Goal: Information Seeking & Learning: Check status

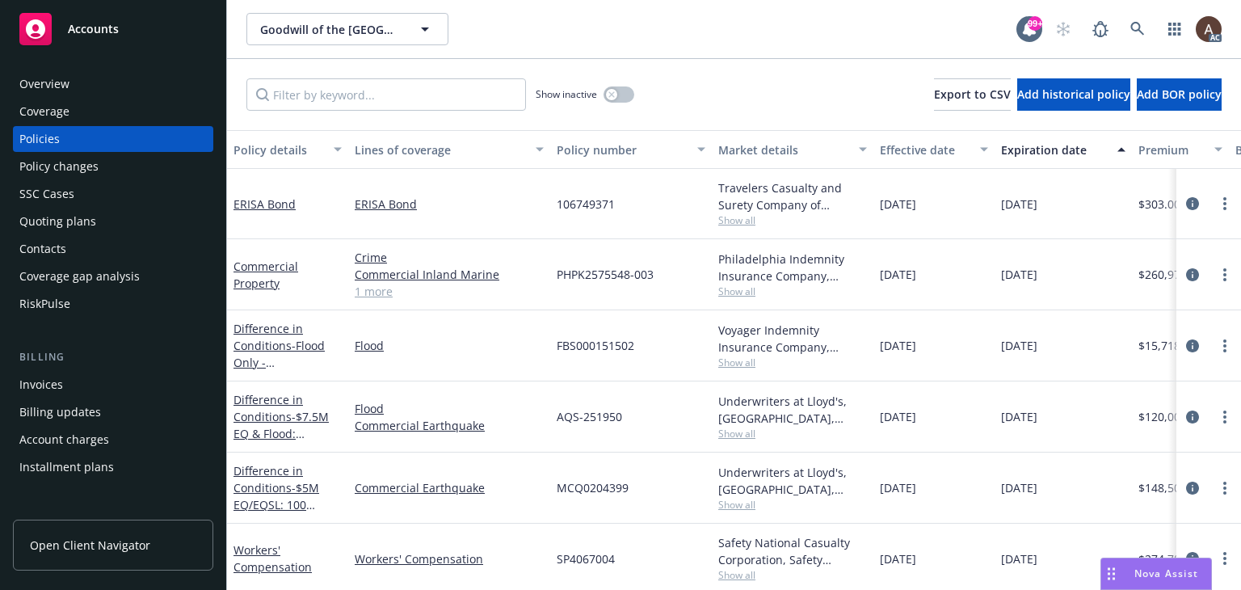
click at [79, 168] on div "Policy changes" at bounding box center [58, 167] width 79 height 26
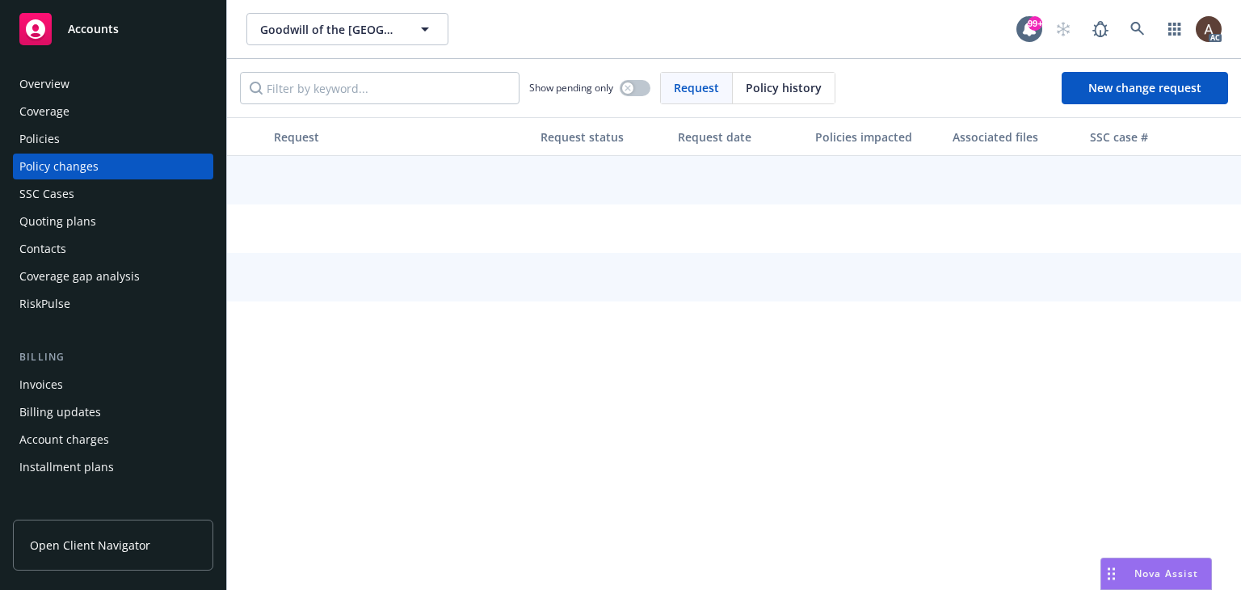
click at [103, 142] on div "Policies" at bounding box center [112, 139] width 187 height 26
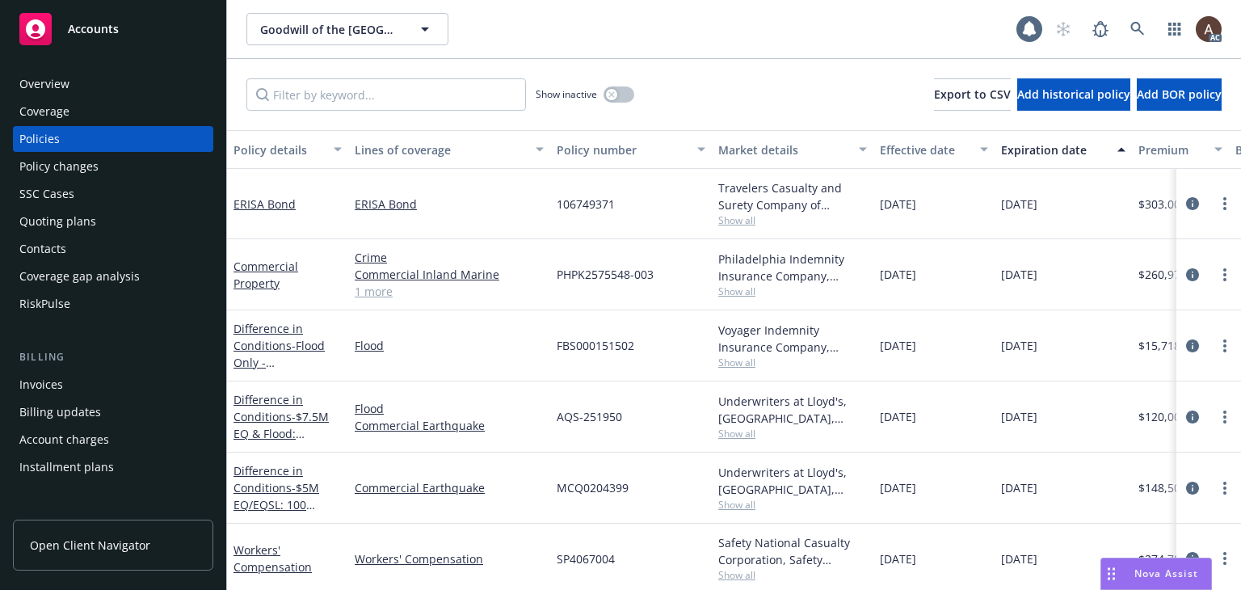
click at [110, 167] on div "Policy changes" at bounding box center [112, 167] width 187 height 26
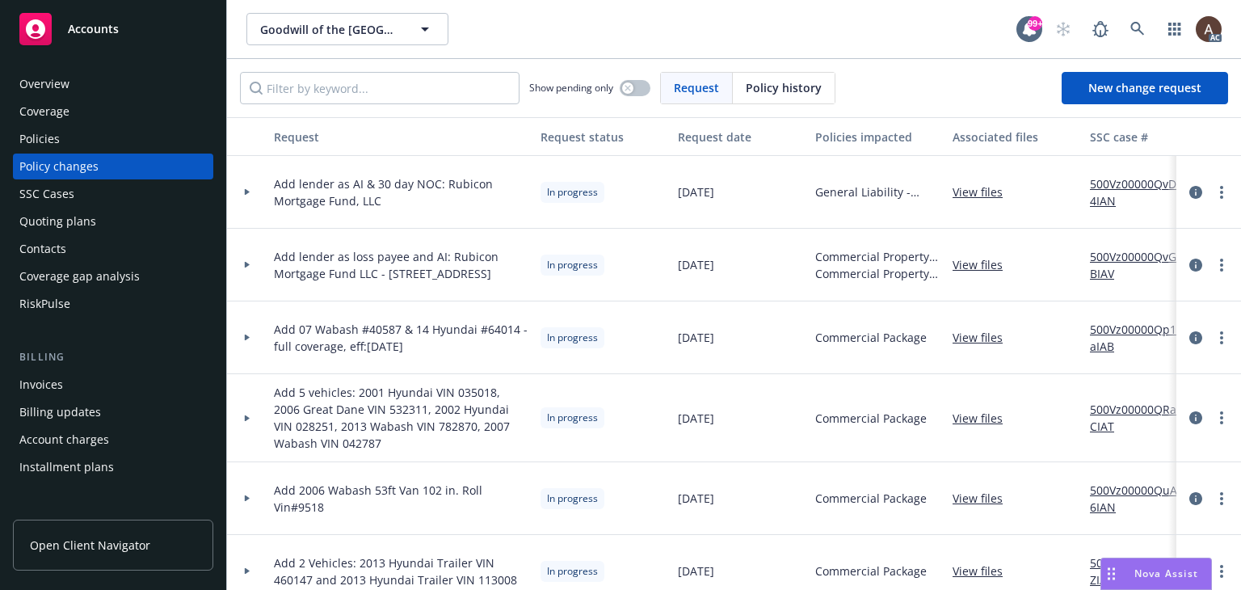
click at [249, 265] on icon at bounding box center [247, 265] width 6 height 6
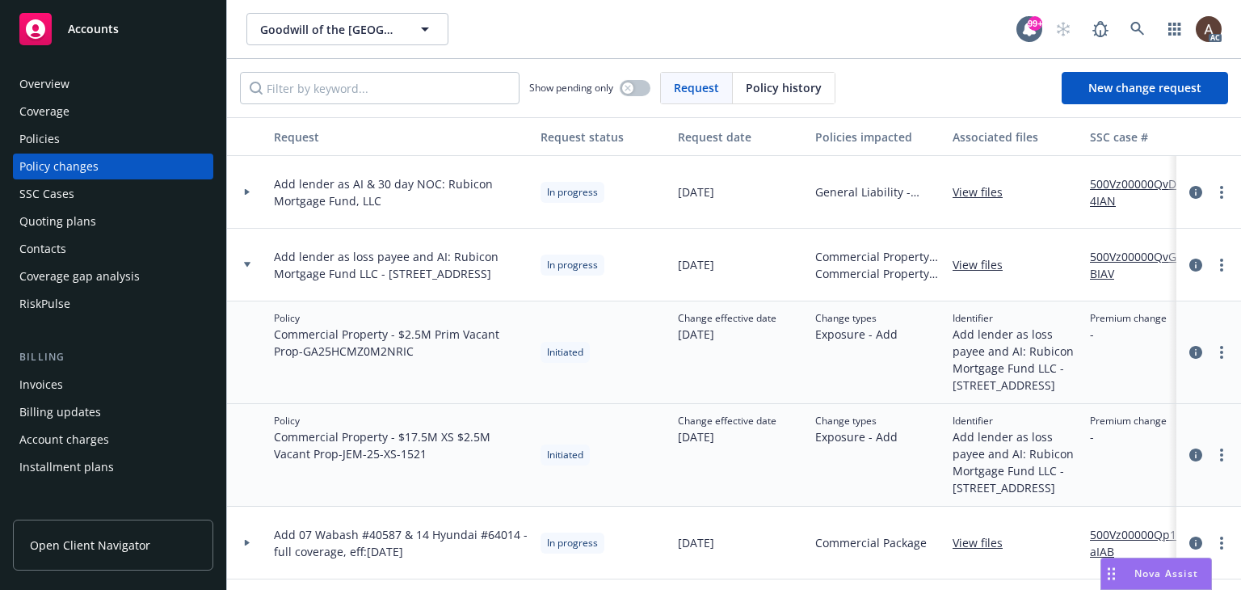
click at [1132, 256] on link "500Vz00000QvG9BIAV" at bounding box center [1144, 265] width 108 height 34
click at [1190, 263] on icon "circleInformation" at bounding box center [1196, 265] width 13 height 13
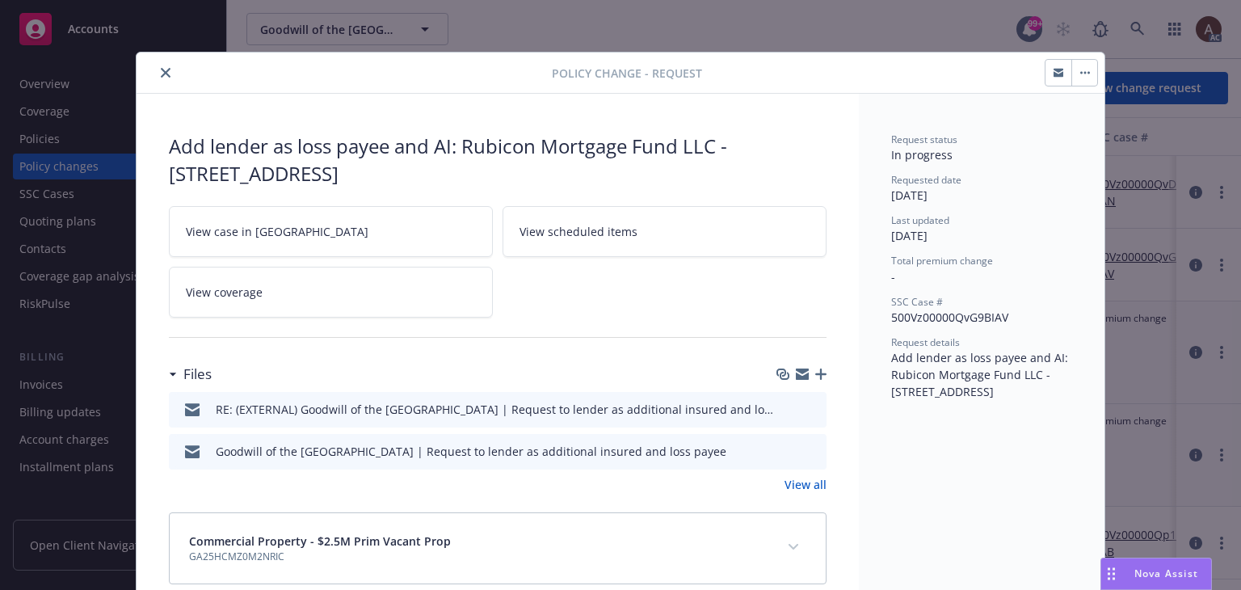
scroll to position [48, 0]
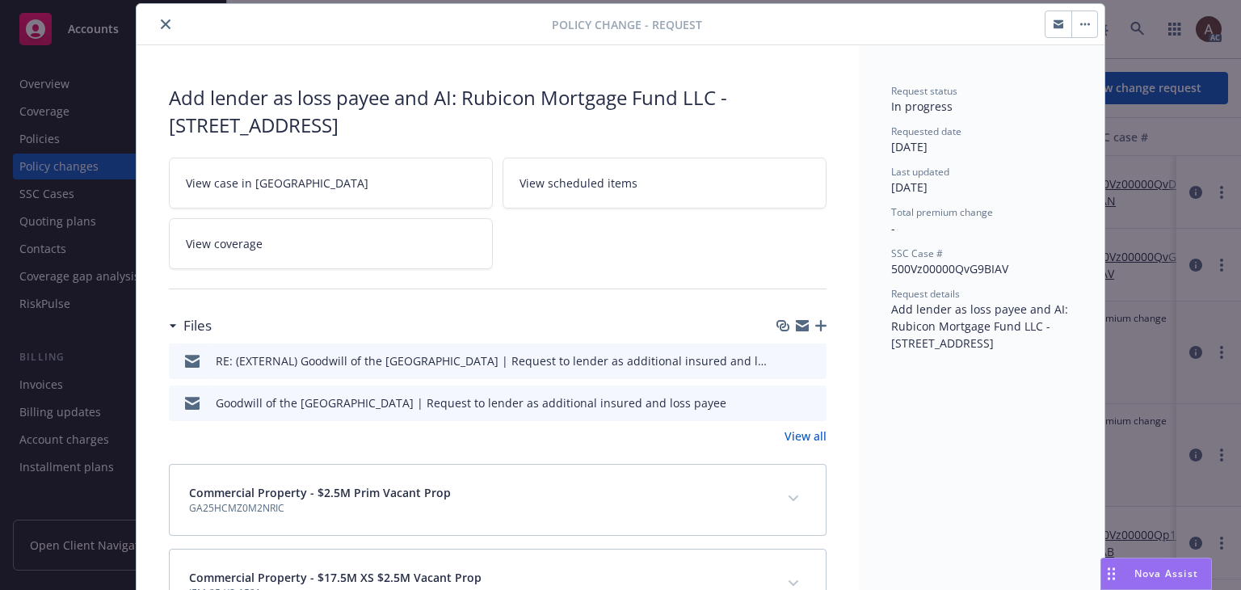
click at [804, 356] on icon "preview file" at bounding box center [811, 359] width 15 height 11
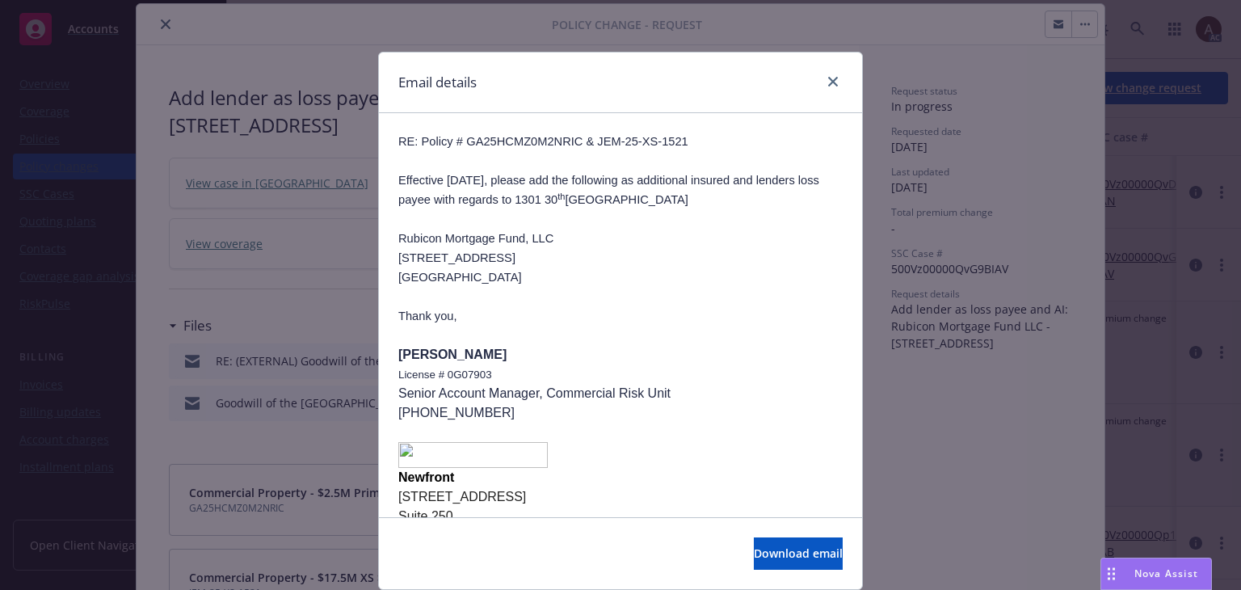
scroll to position [566, 0]
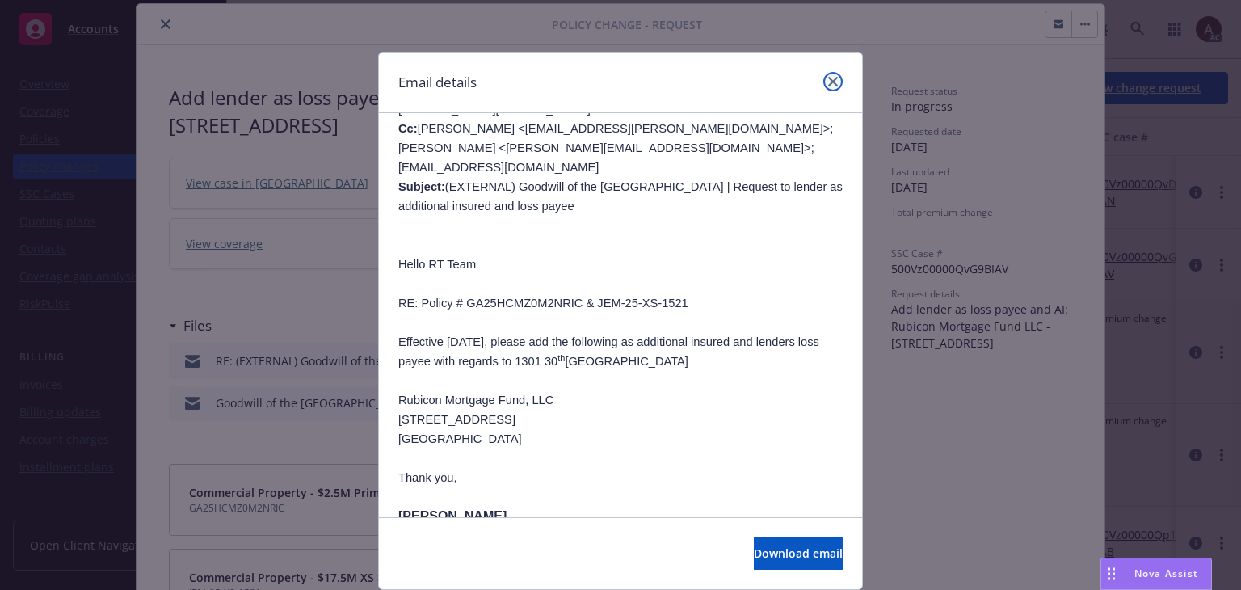
click at [828, 78] on icon "close" at bounding box center [833, 82] width 10 height 10
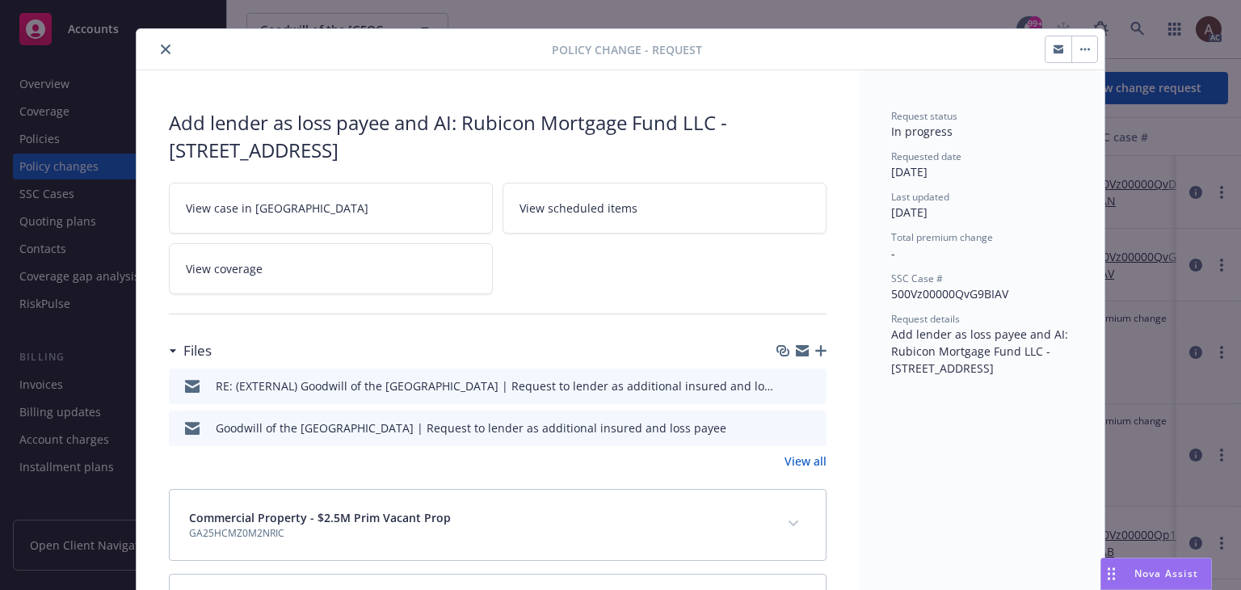
scroll to position [0, 0]
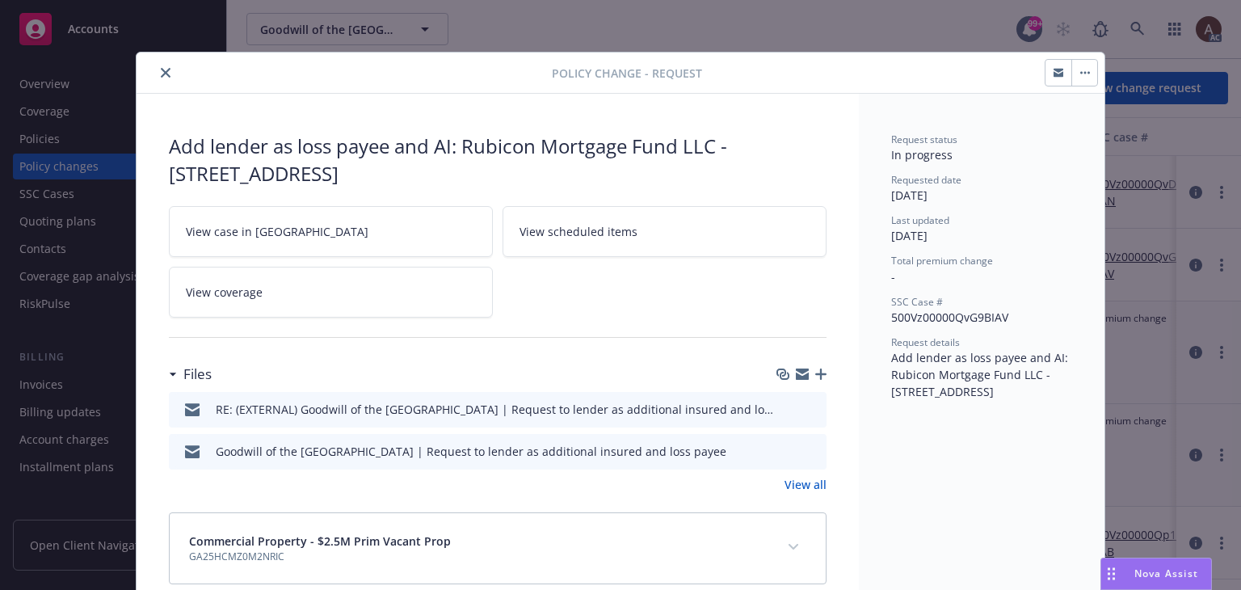
click at [161, 72] on icon "close" at bounding box center [166, 73] width 10 height 10
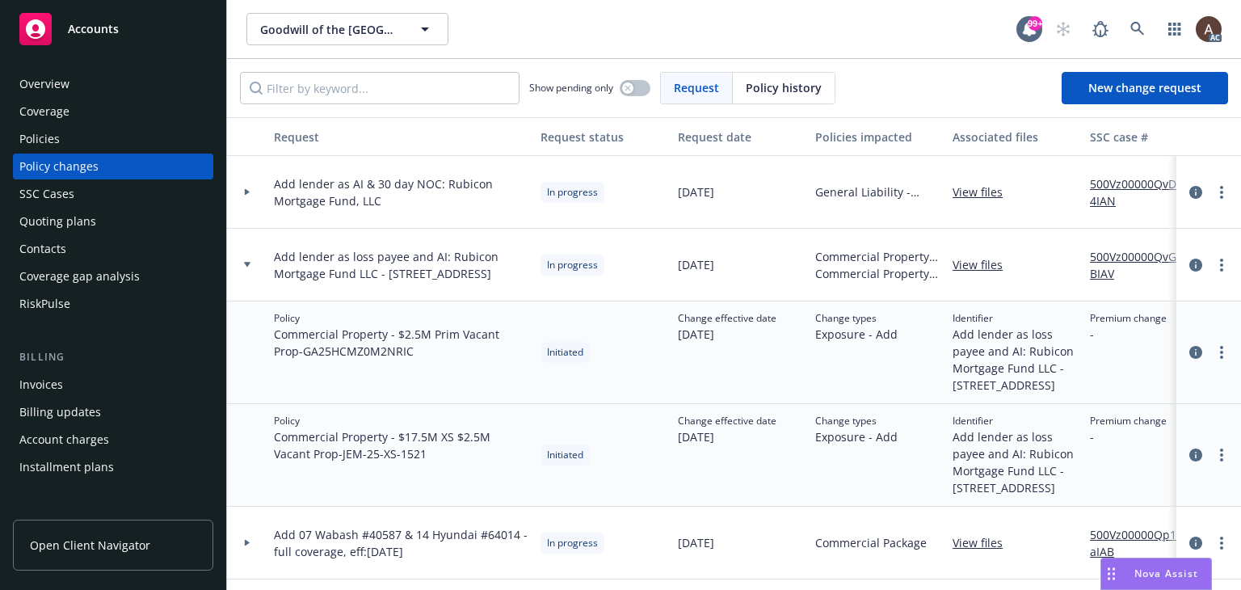
click at [252, 263] on div at bounding box center [247, 265] width 27 height 6
